Goal: Task Accomplishment & Management: Manage account settings

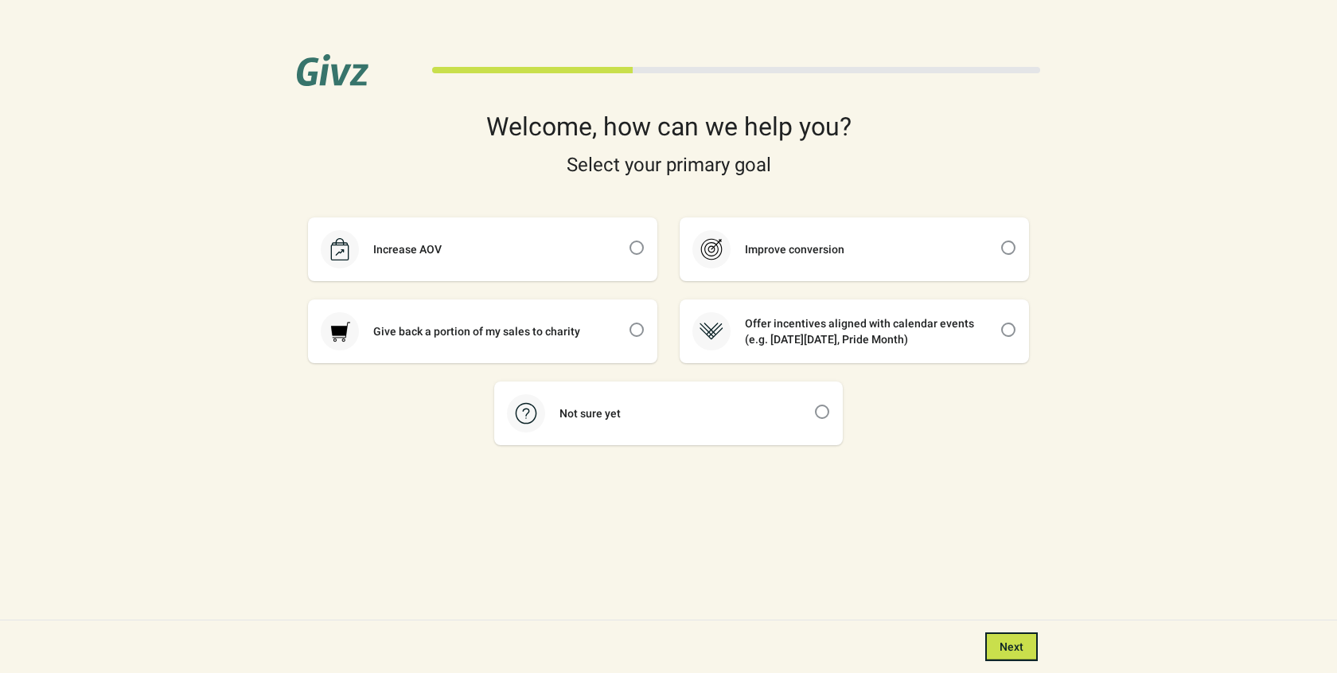
click at [550, 137] on div "Welcome, how can we help you?" at bounding box center [668, 126] width 743 height 25
click at [575, 341] on div "Give back a portion of my sales to charity" at bounding box center [483, 331] width 346 height 60
checkbox input "true"
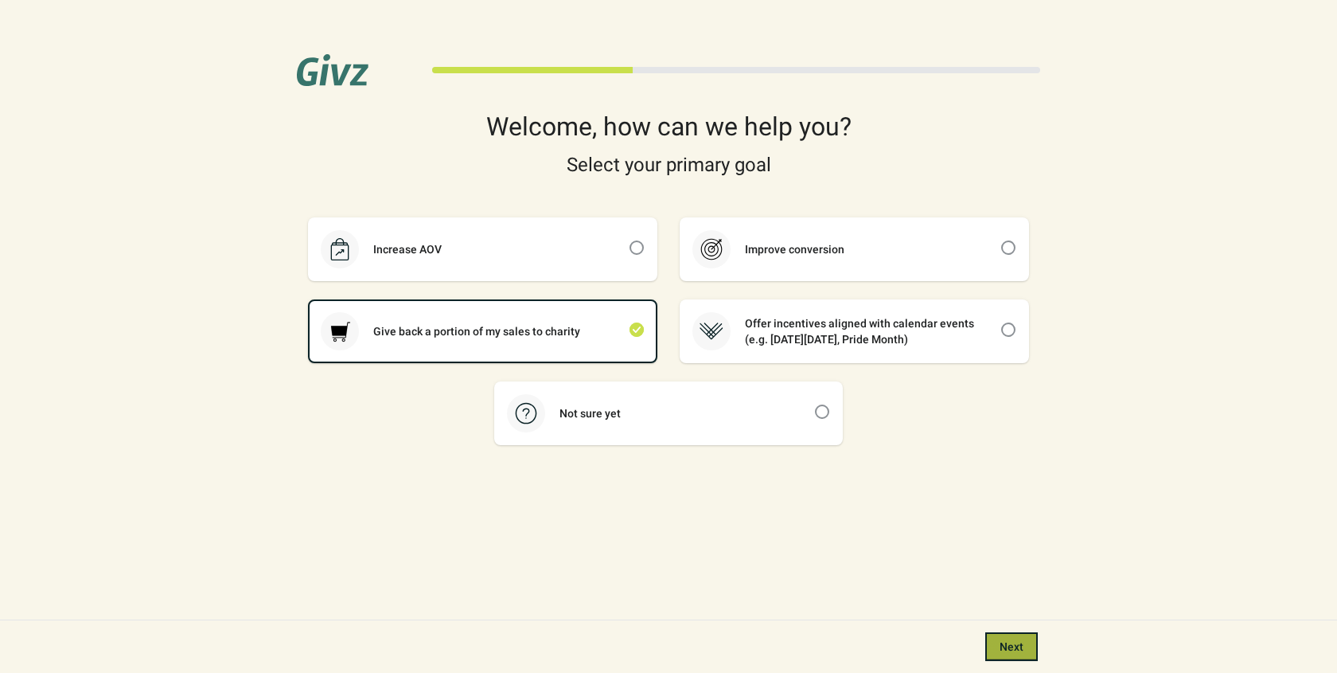
click at [1003, 650] on span "Next" at bounding box center [1012, 646] width 24 height 13
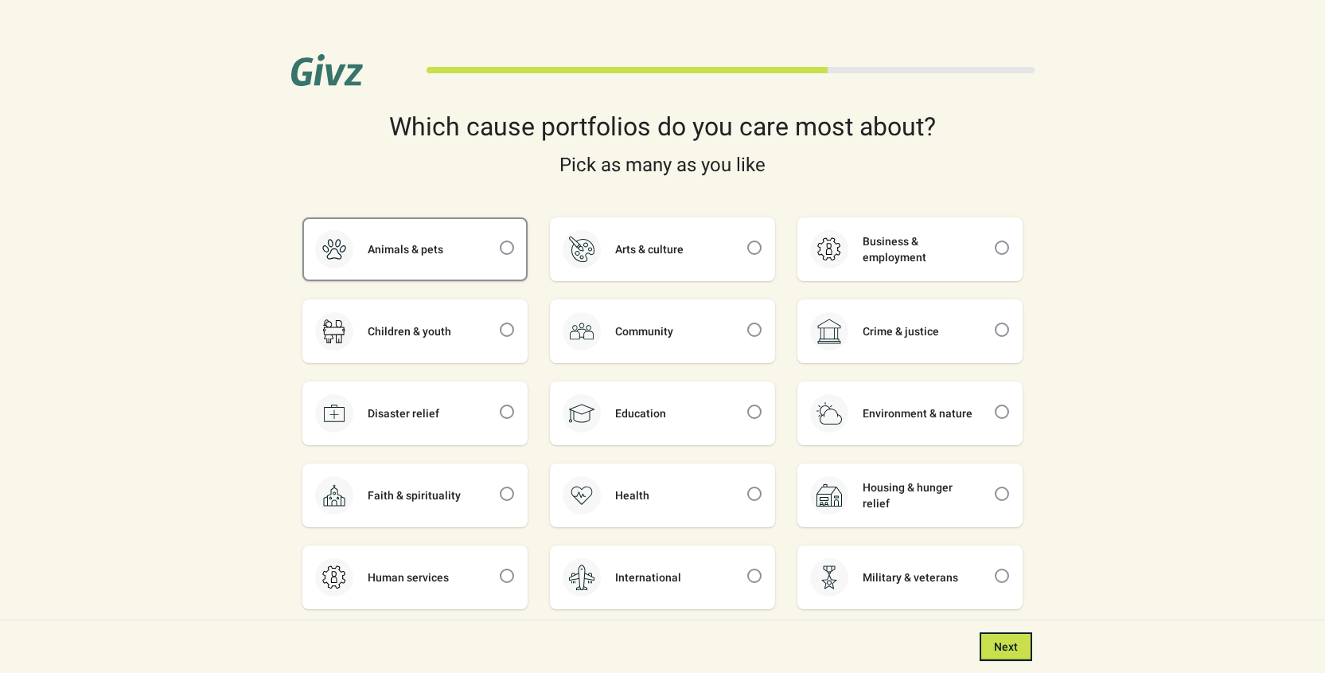
click at [497, 258] on div "Animals & pets" at bounding box center [415, 249] width 222 height 60
checkbox input "true"
click at [510, 340] on div at bounding box center [507, 331] width 16 height 19
checkbox input "true"
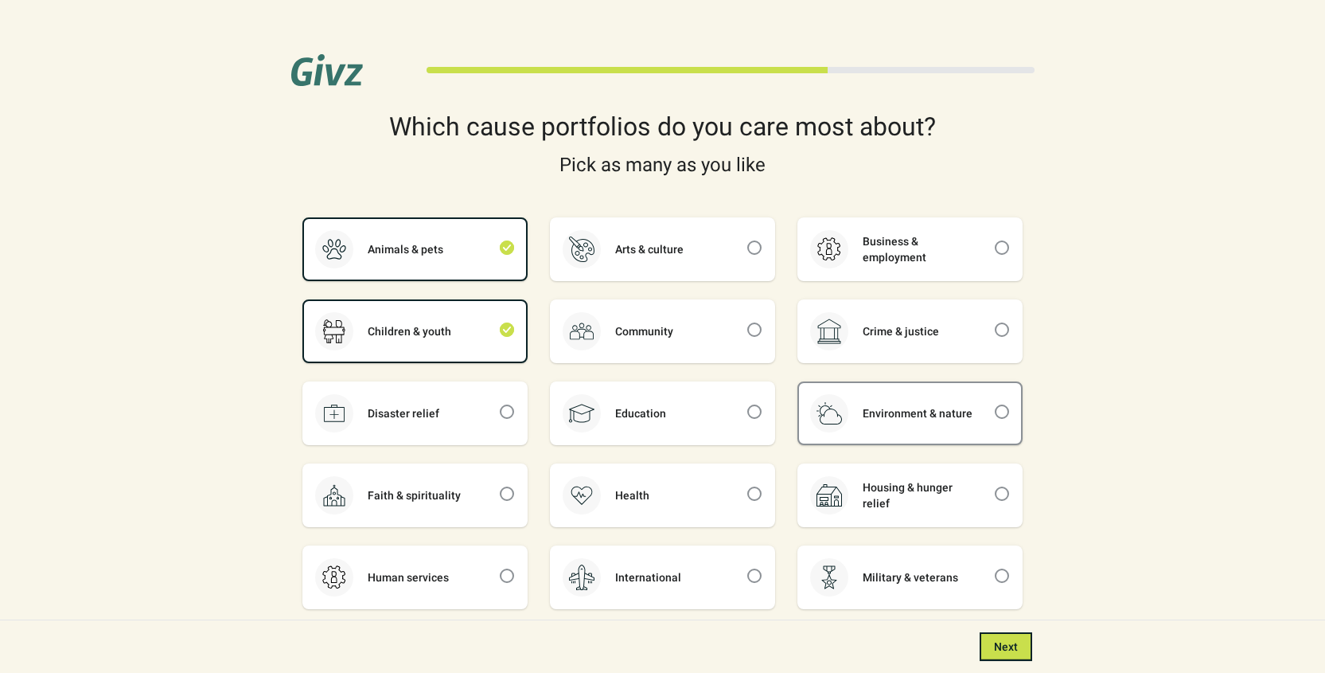
click at [917, 402] on div "Environment & nature" at bounding box center [910, 413] width 222 height 60
checkbox input "true"
click at [1007, 646] on span "Next" at bounding box center [1006, 646] width 24 height 13
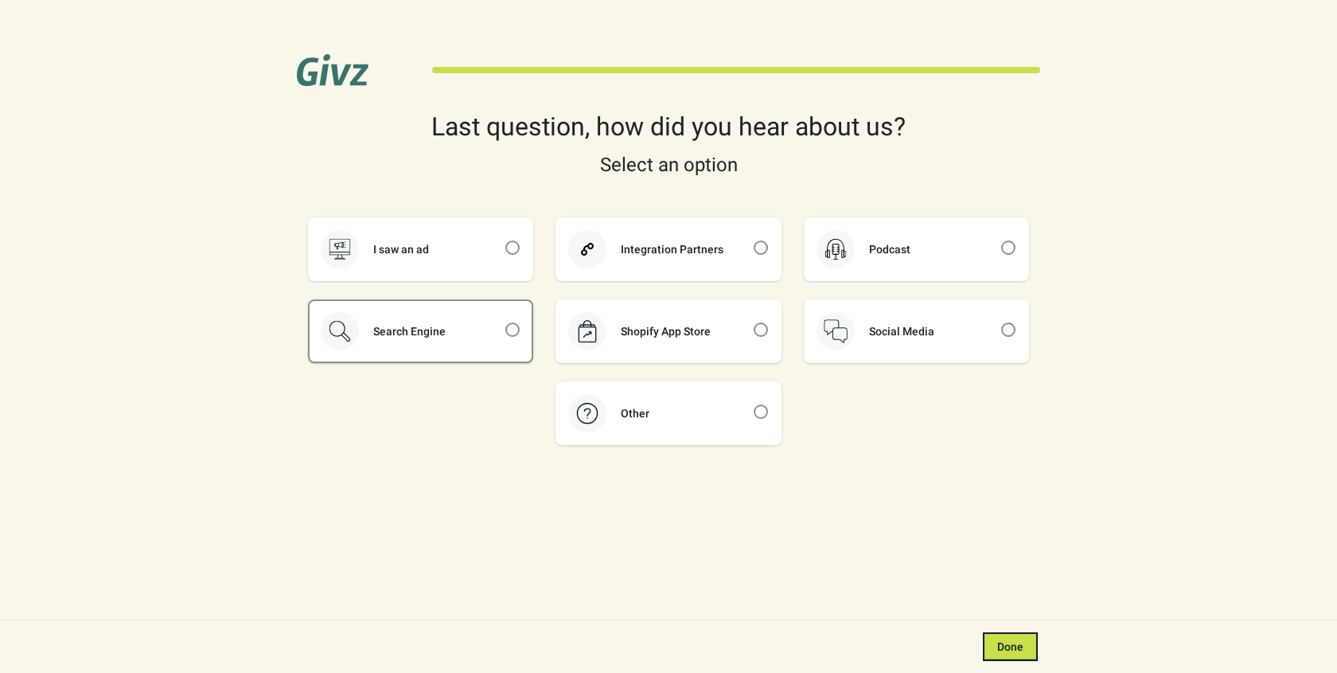
click at [435, 317] on div "Search Engine" at bounding box center [421, 331] width 222 height 60
checkbox input "true"
click at [1011, 642] on span "Done" at bounding box center [1010, 646] width 26 height 13
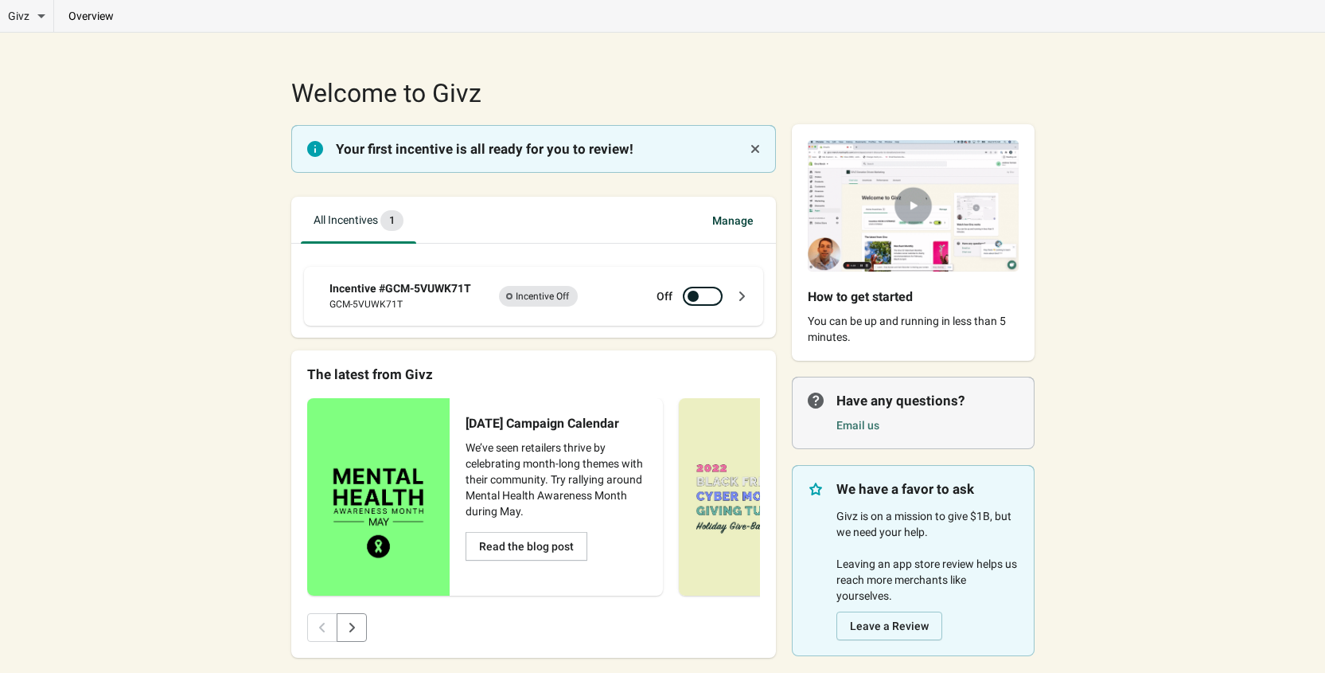
click at [910, 199] on img at bounding box center [913, 205] width 243 height 163
click at [737, 227] on span "Manage" at bounding box center [733, 220] width 67 height 29
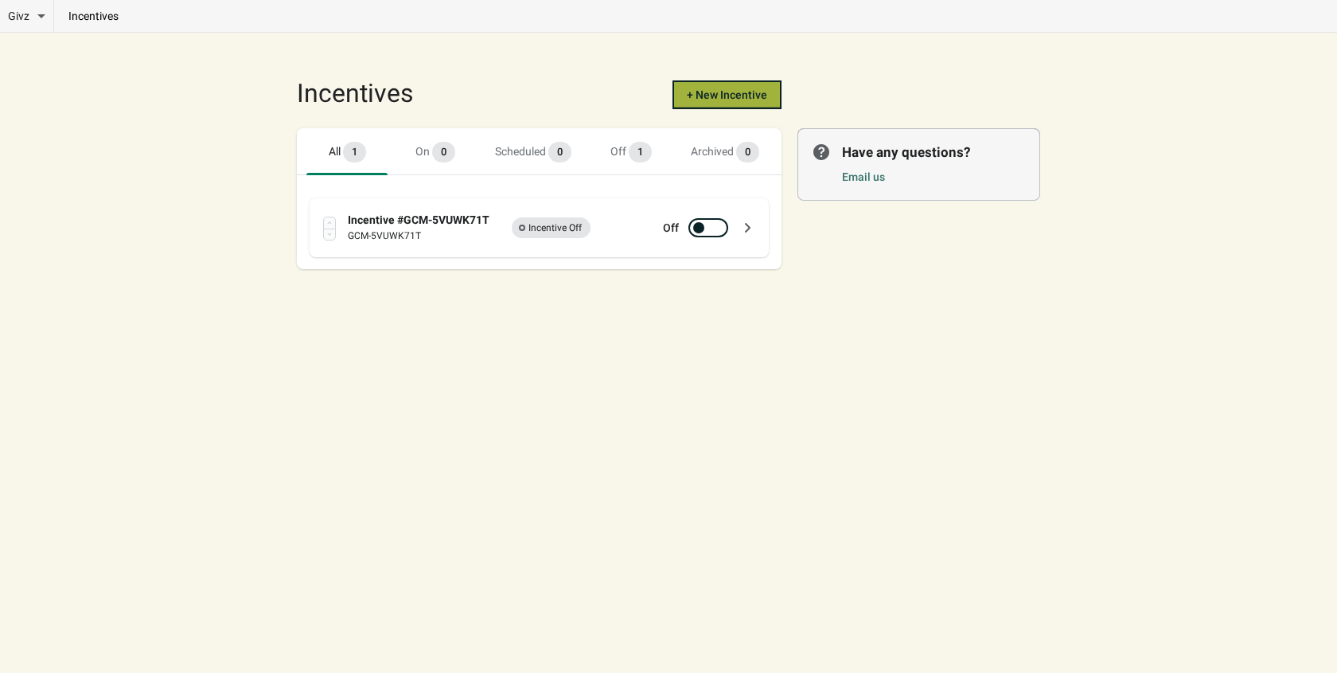
click at [714, 94] on span "+ New Incentive" at bounding box center [727, 94] width 80 height 13
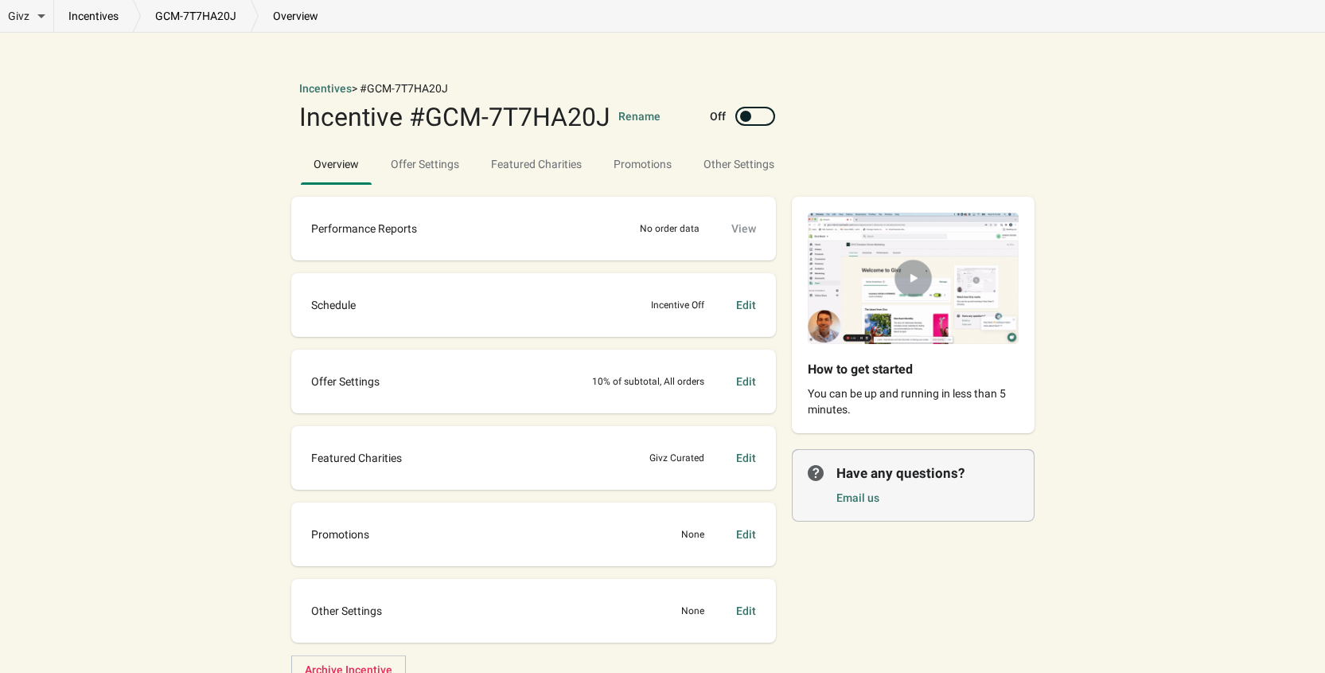
click at [447, 125] on div "Incentive #GCM-7T7HA20J" at bounding box center [454, 116] width 311 height 25
click at [627, 112] on button "Rename" at bounding box center [640, 116] width 42 height 16
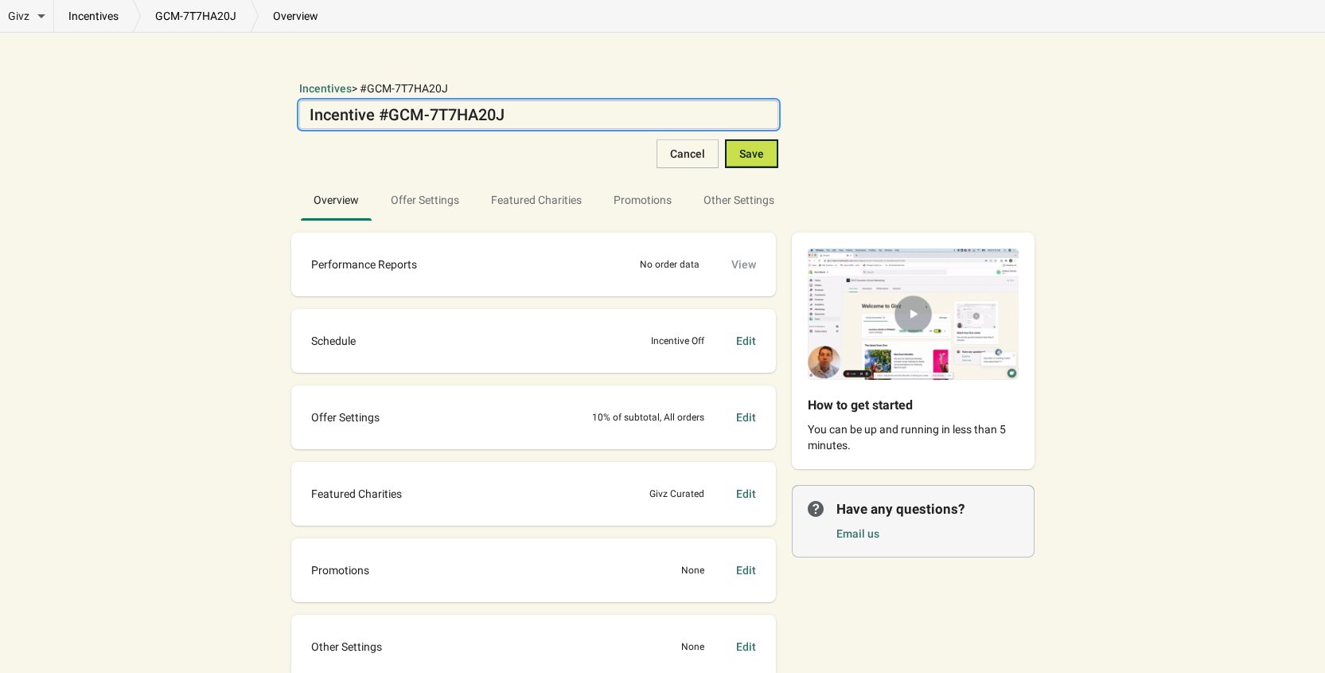
click at [626, 113] on textarea "Incentive #GCM-7T7HA20J" at bounding box center [539, 114] width 480 height 29
type textarea "I"
type textarea "Evergreen, SwampUP"
click at [745, 159] on span "Save" at bounding box center [752, 153] width 25 height 13
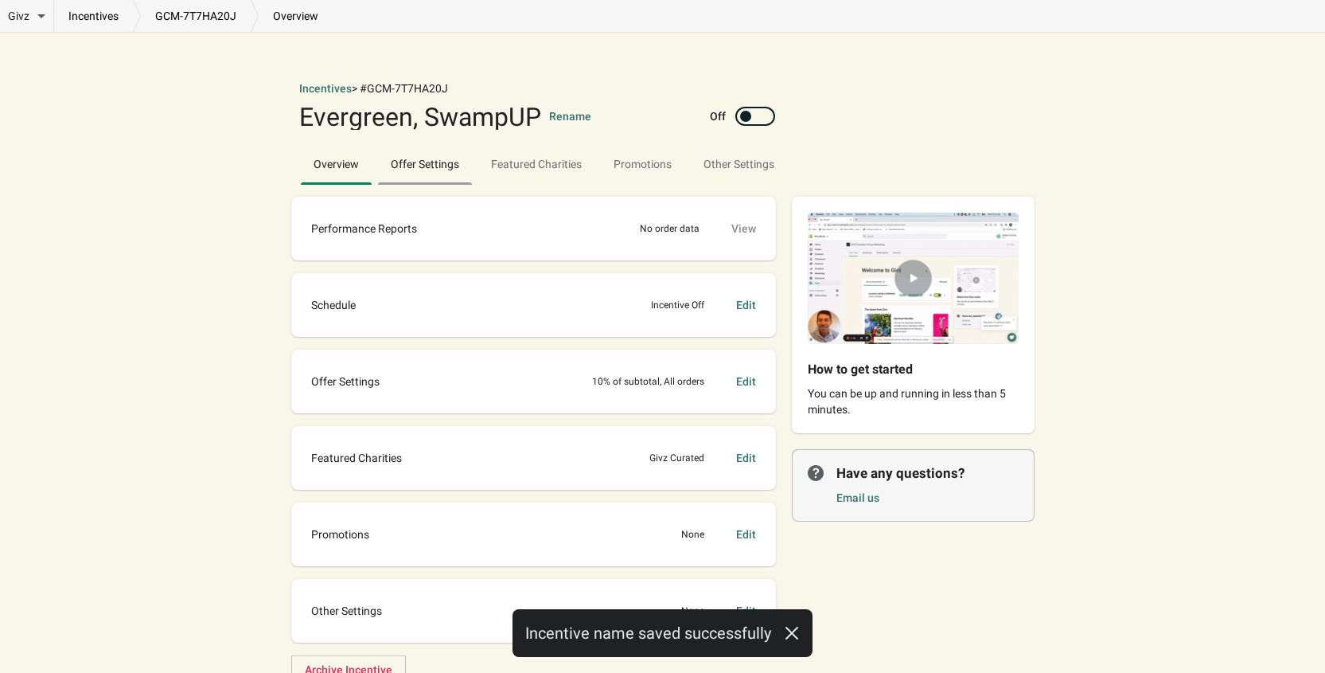
click at [440, 174] on span "Offer Settings" at bounding box center [425, 164] width 94 height 29
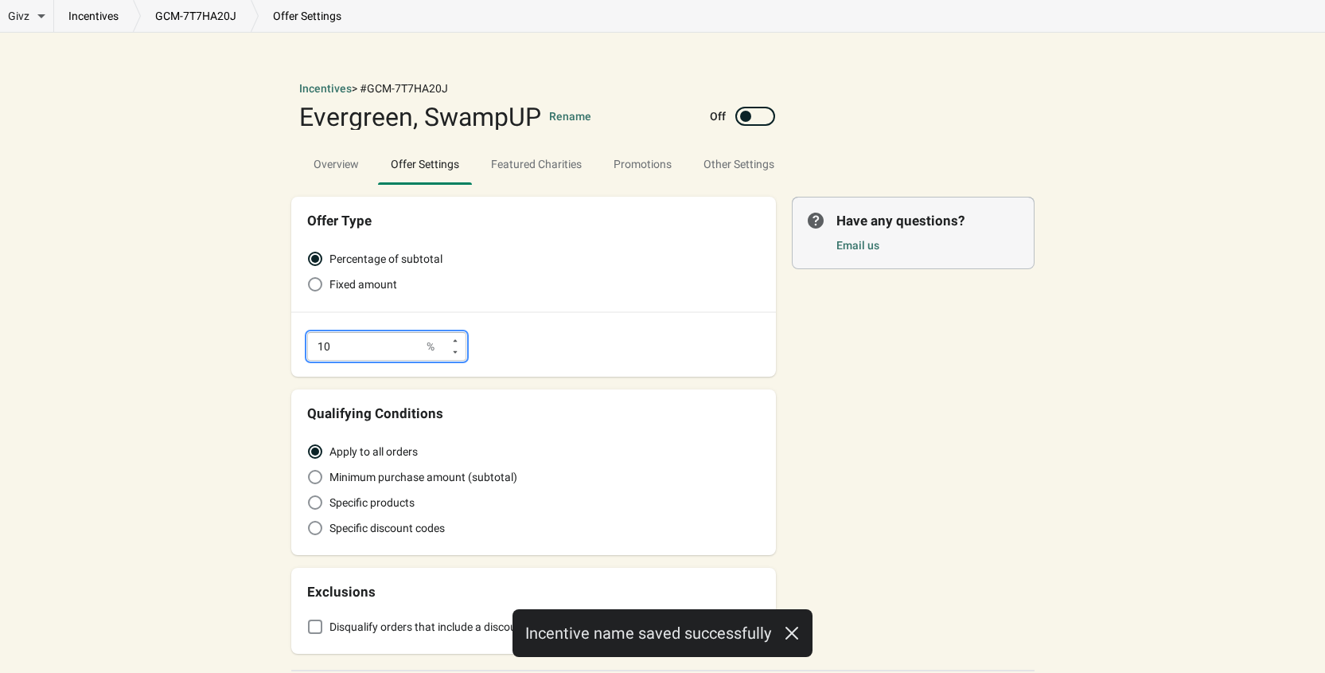
click at [458, 341] on icon at bounding box center [456, 341] width 10 height 10
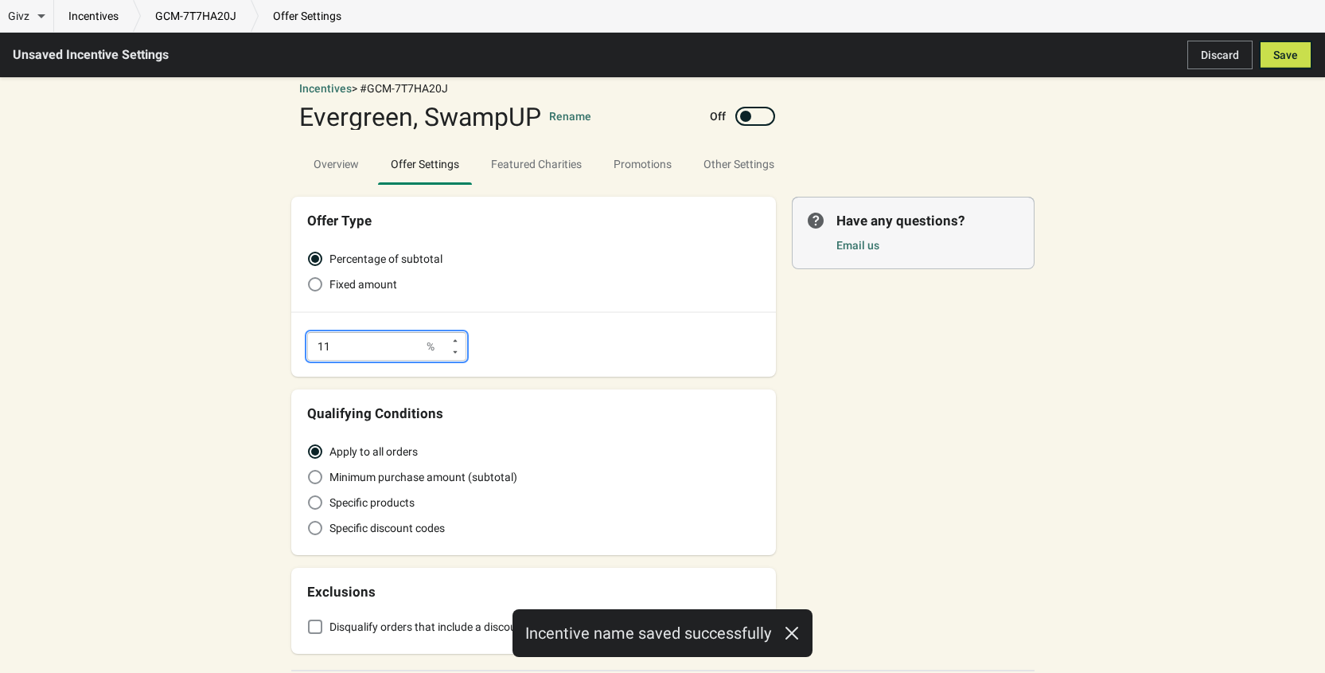
click at [362, 352] on input "11" at bounding box center [365, 346] width 117 height 29
click at [462, 309] on div "Percentage of subtotal Fixed amount 100.0 %" at bounding box center [533, 302] width 485 height 148
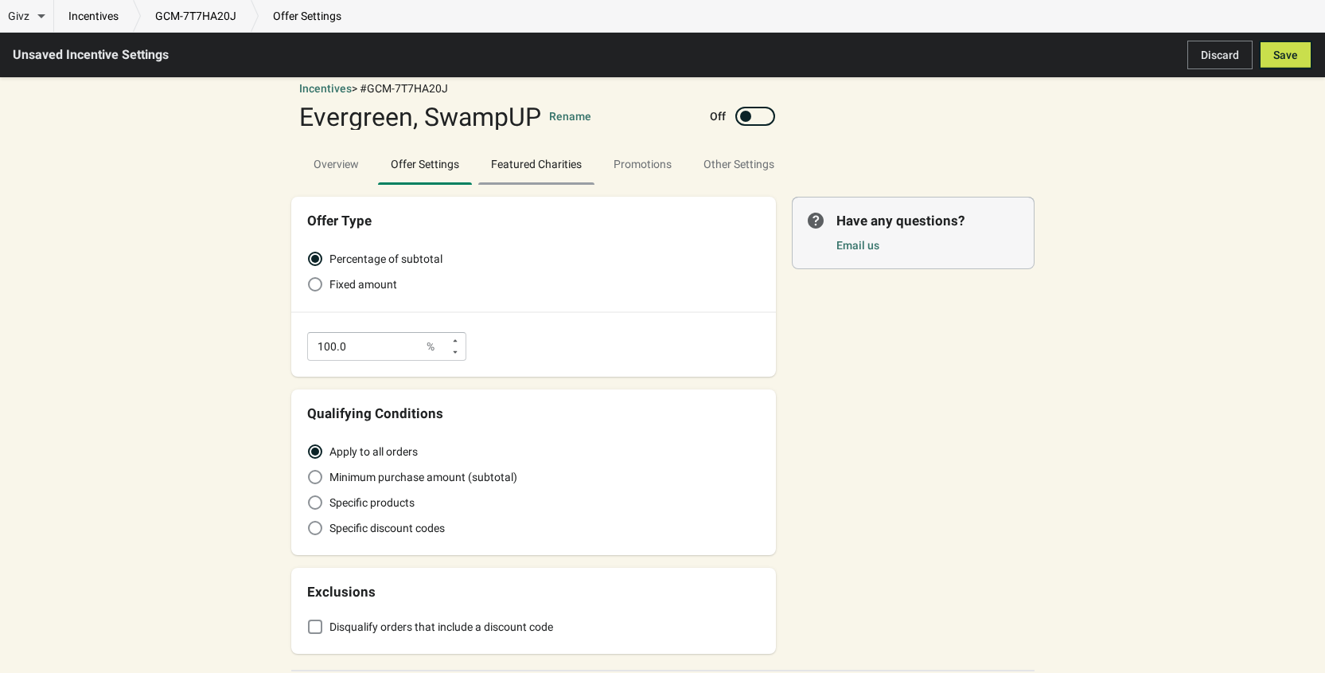
click at [557, 161] on span "Featured Charities" at bounding box center [536, 164] width 116 height 29
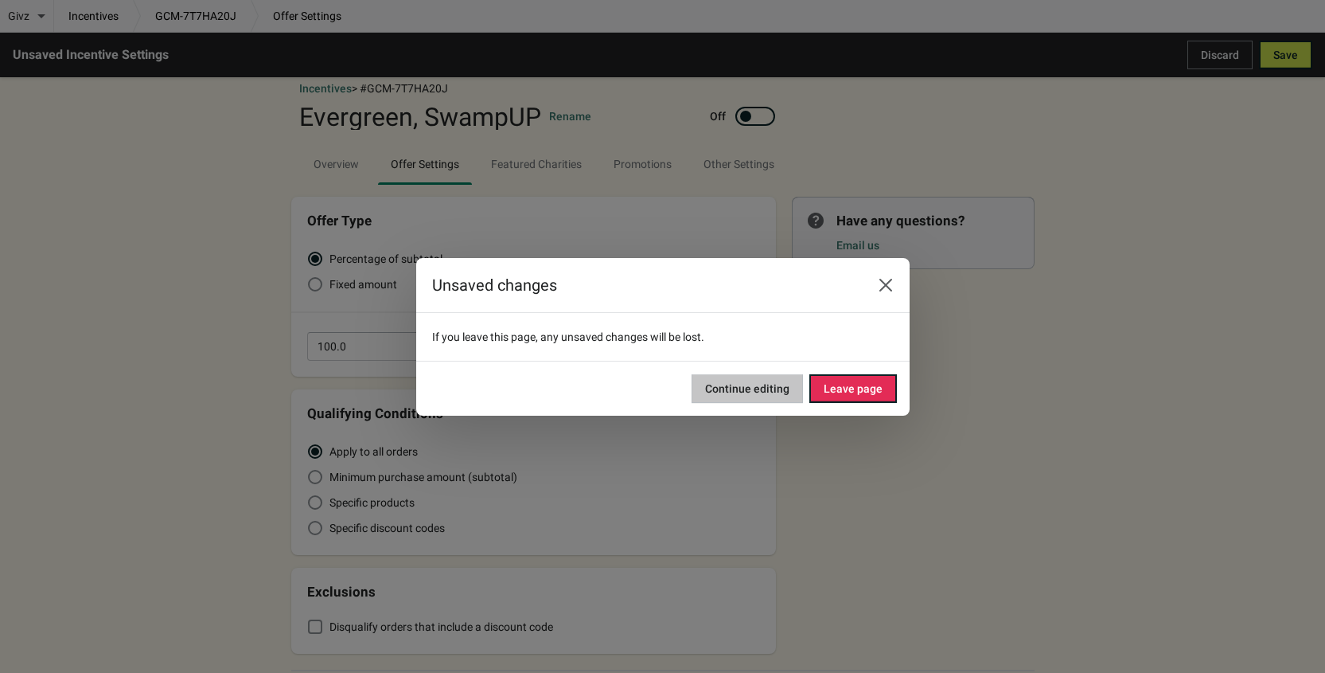
click at [752, 383] on span "Continue editing" at bounding box center [747, 388] width 84 height 13
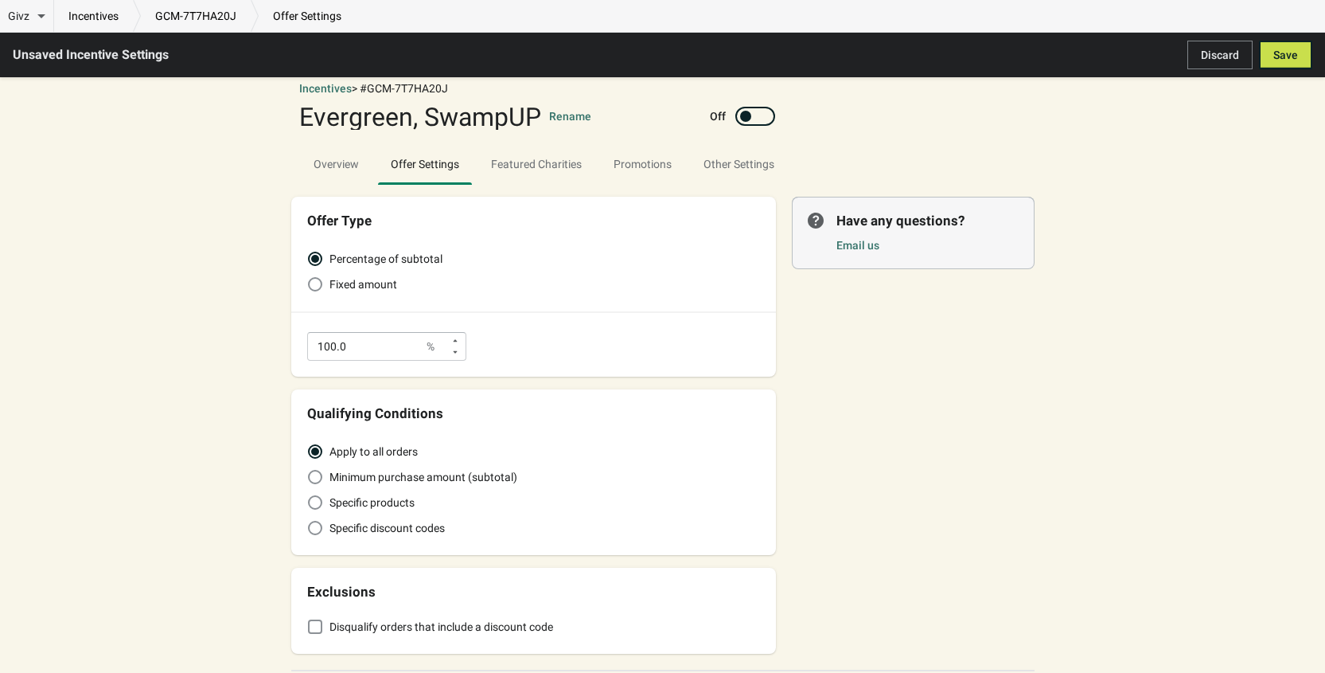
scroll to position [107, 0]
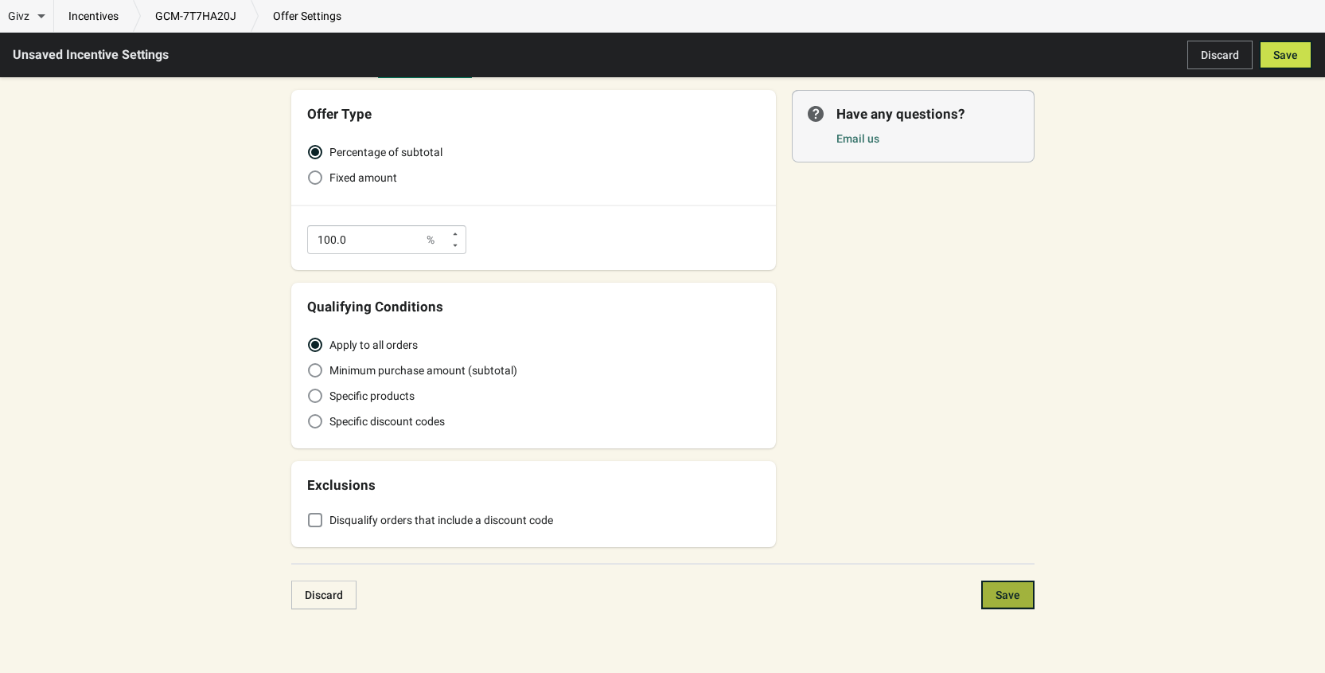
click at [997, 593] on span "Save" at bounding box center [1008, 594] width 25 height 13
type input "100"
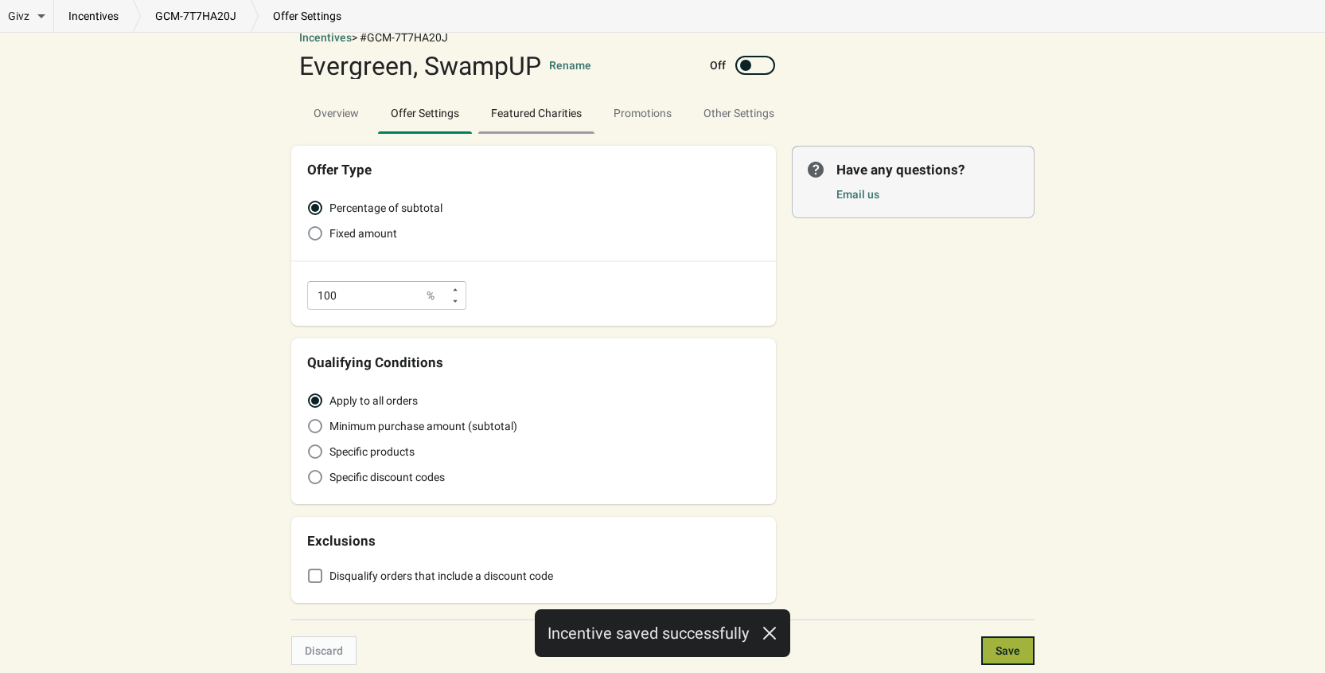
click at [574, 118] on span "Featured Charities" at bounding box center [536, 113] width 116 height 29
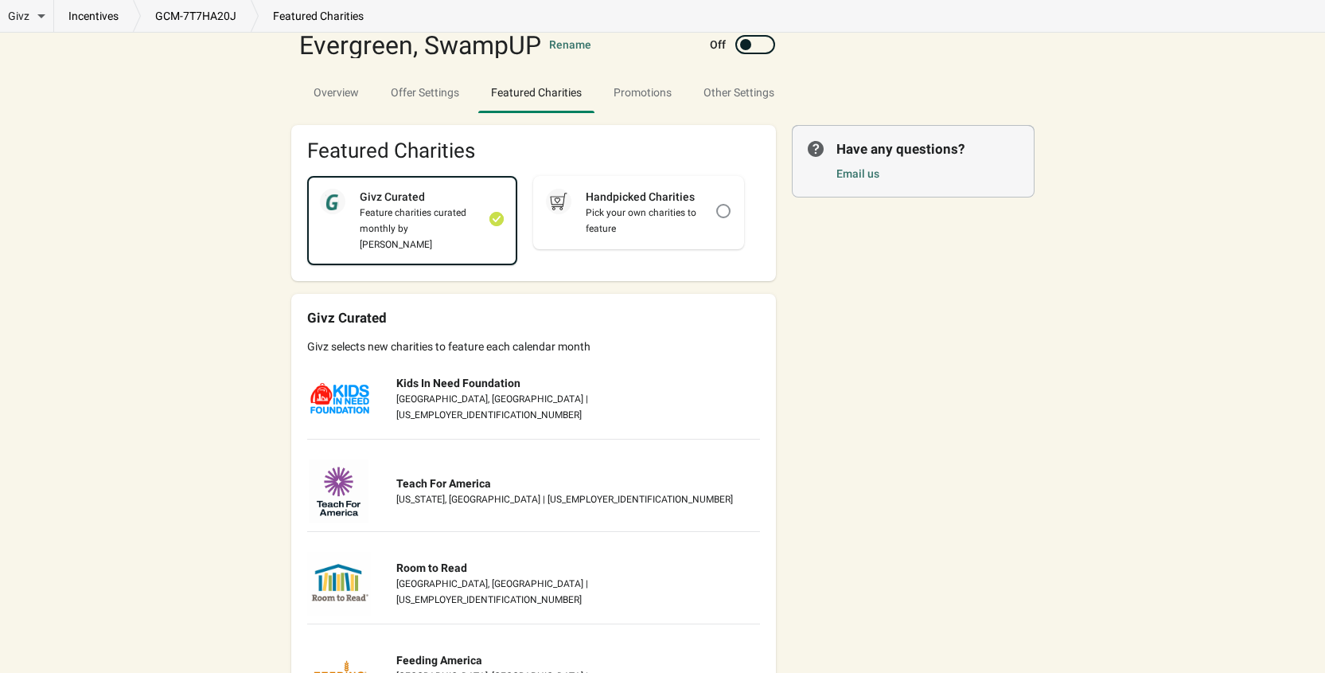
scroll to position [11, 0]
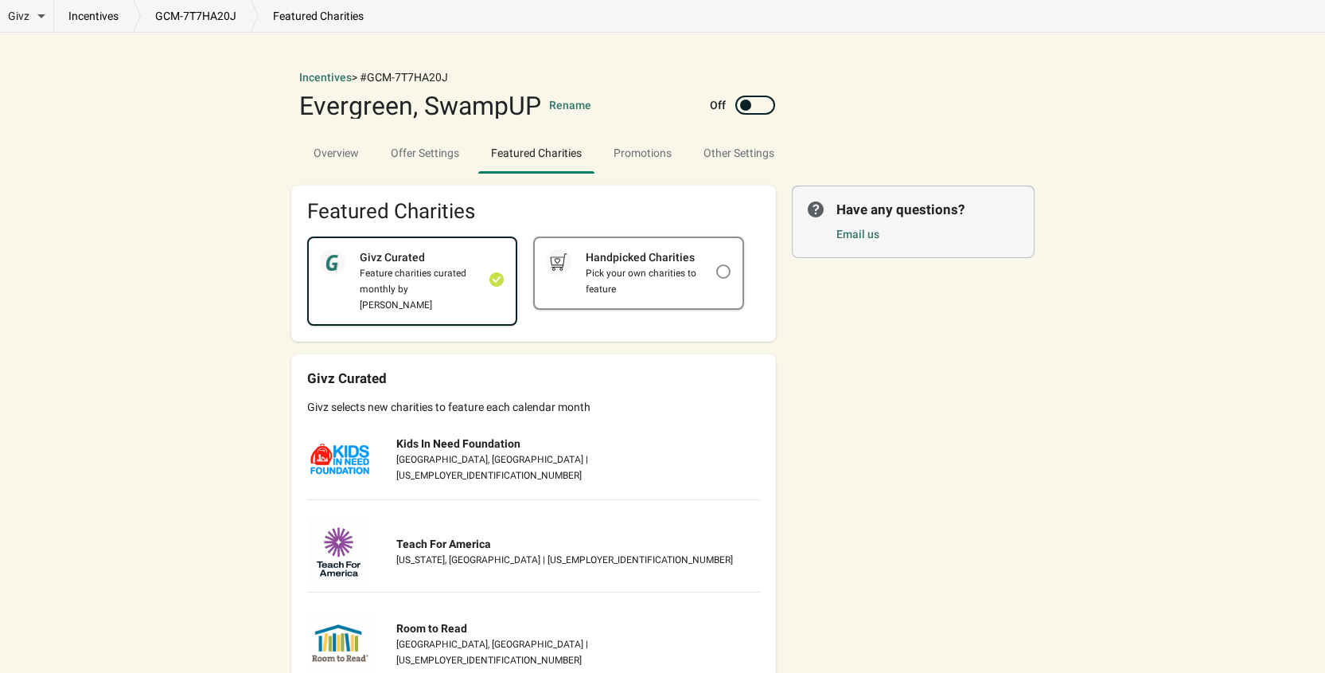
click at [619, 292] on div "Pick your own charities to feature" at bounding box center [644, 281] width 144 height 32
checkbox input "false"
checkbox input "true"
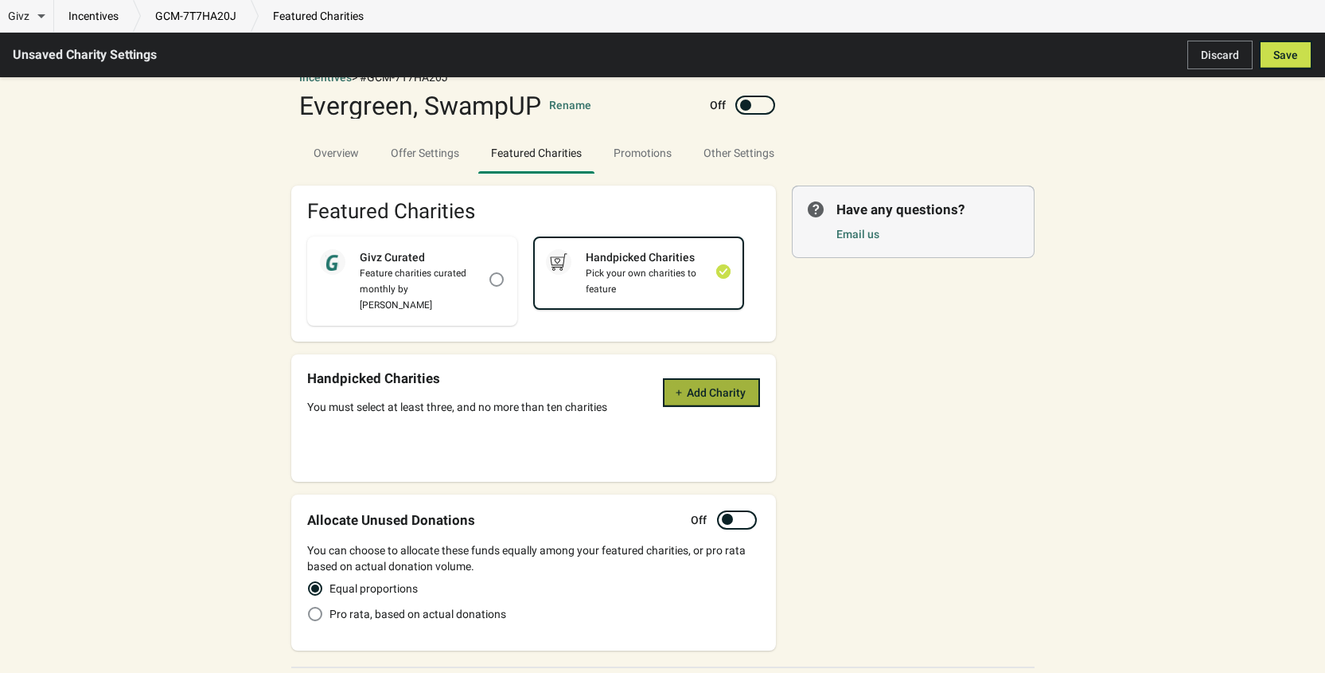
click at [681, 386] on span "Add Charity" at bounding box center [711, 392] width 68 height 13
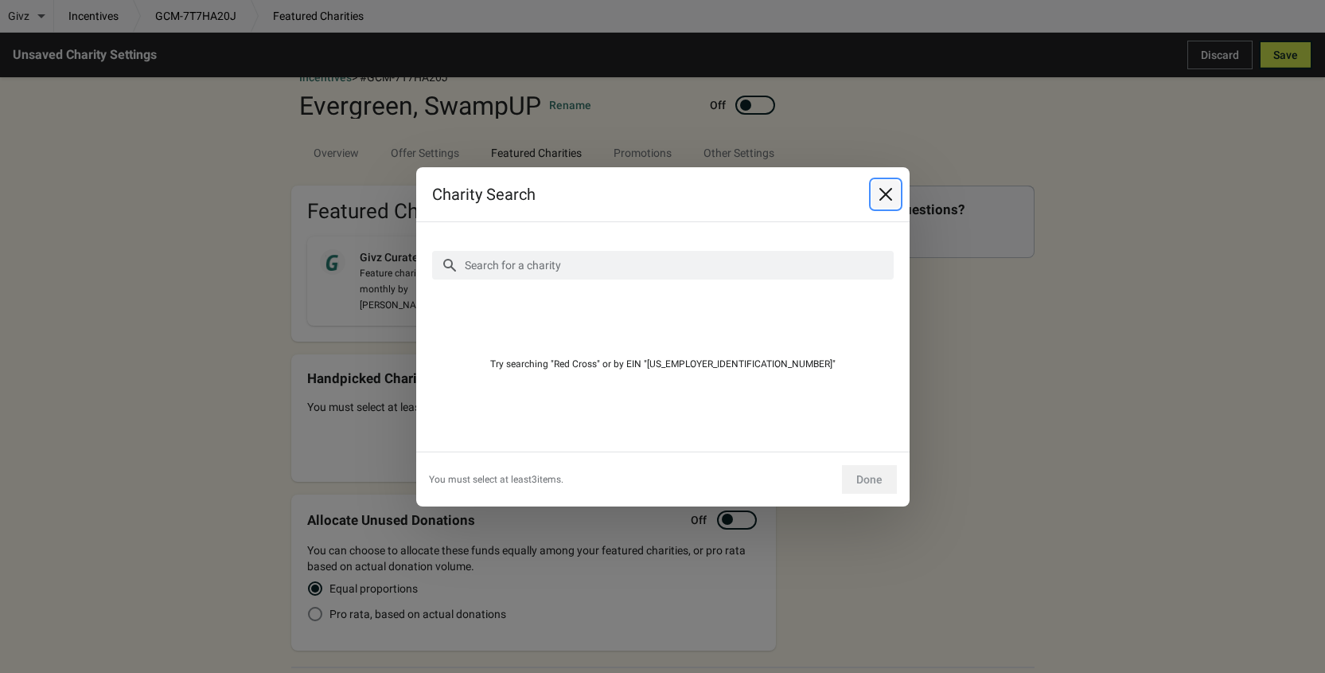
click at [893, 196] on icon "Close" at bounding box center [886, 194] width 16 height 16
